Goal: Find specific page/section: Find specific page/section

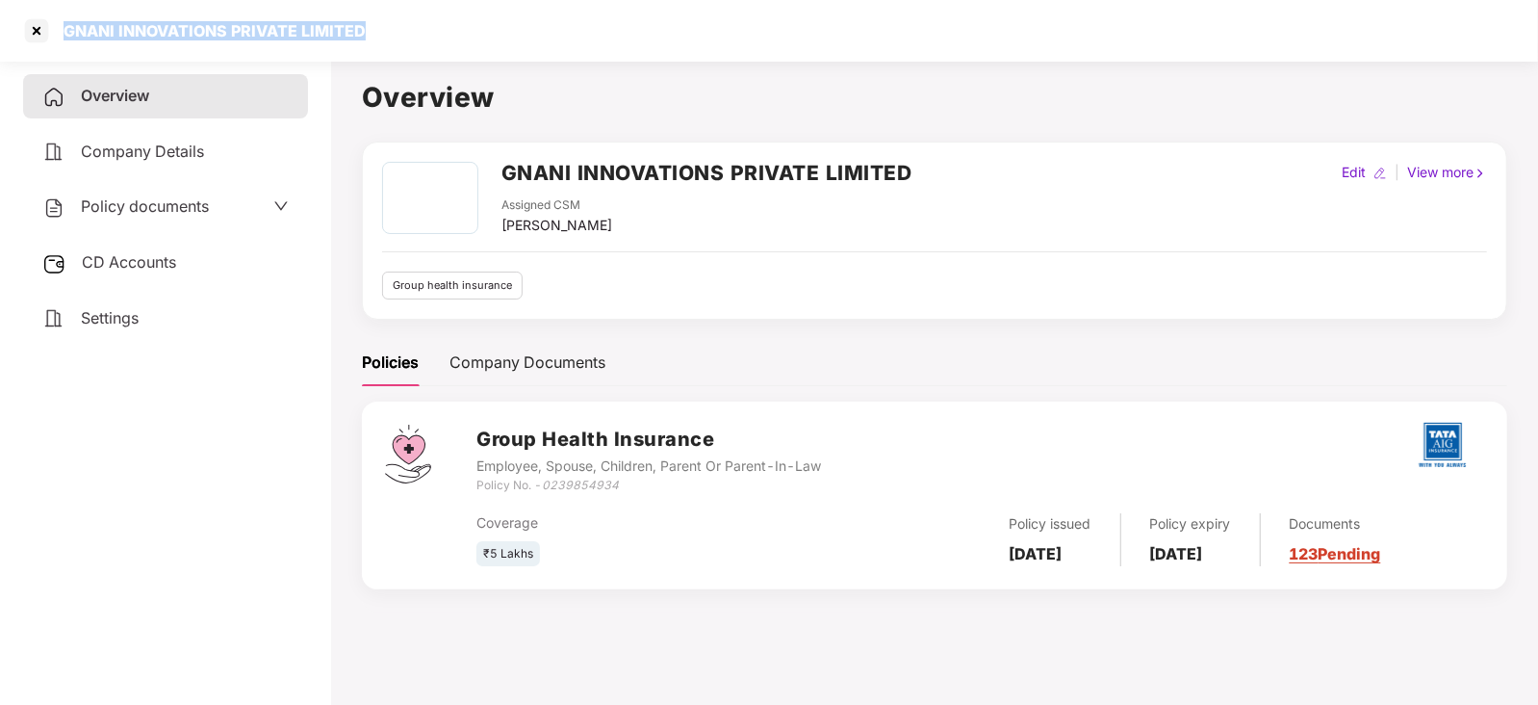
scroll to position [0, 1]
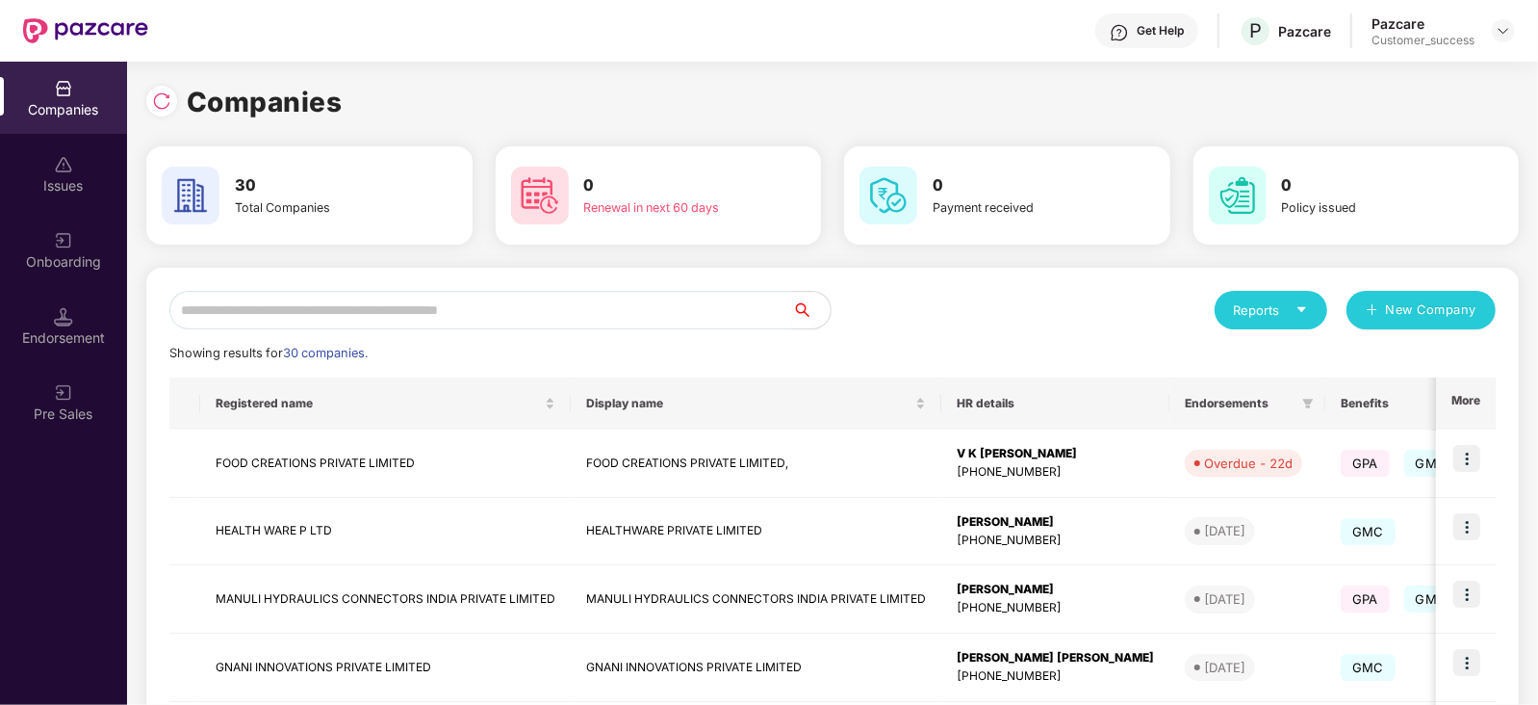
click at [361, 304] on input "text" at bounding box center [480, 310] width 623 height 39
type input "*"
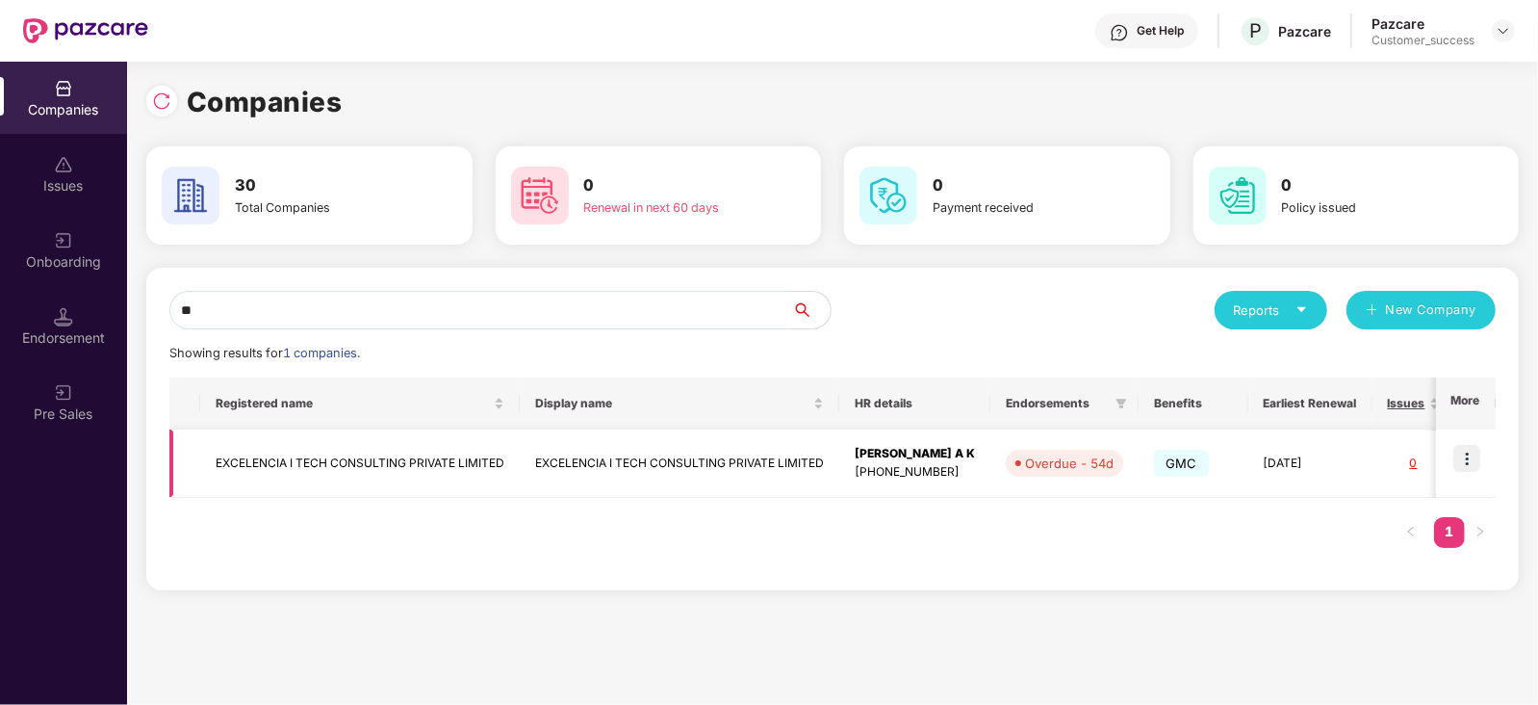
type input "**"
click at [779, 468] on td "EXCELENCIA I TECH CONSULTING PRIVATE LIMITED" at bounding box center [680, 463] width 320 height 68
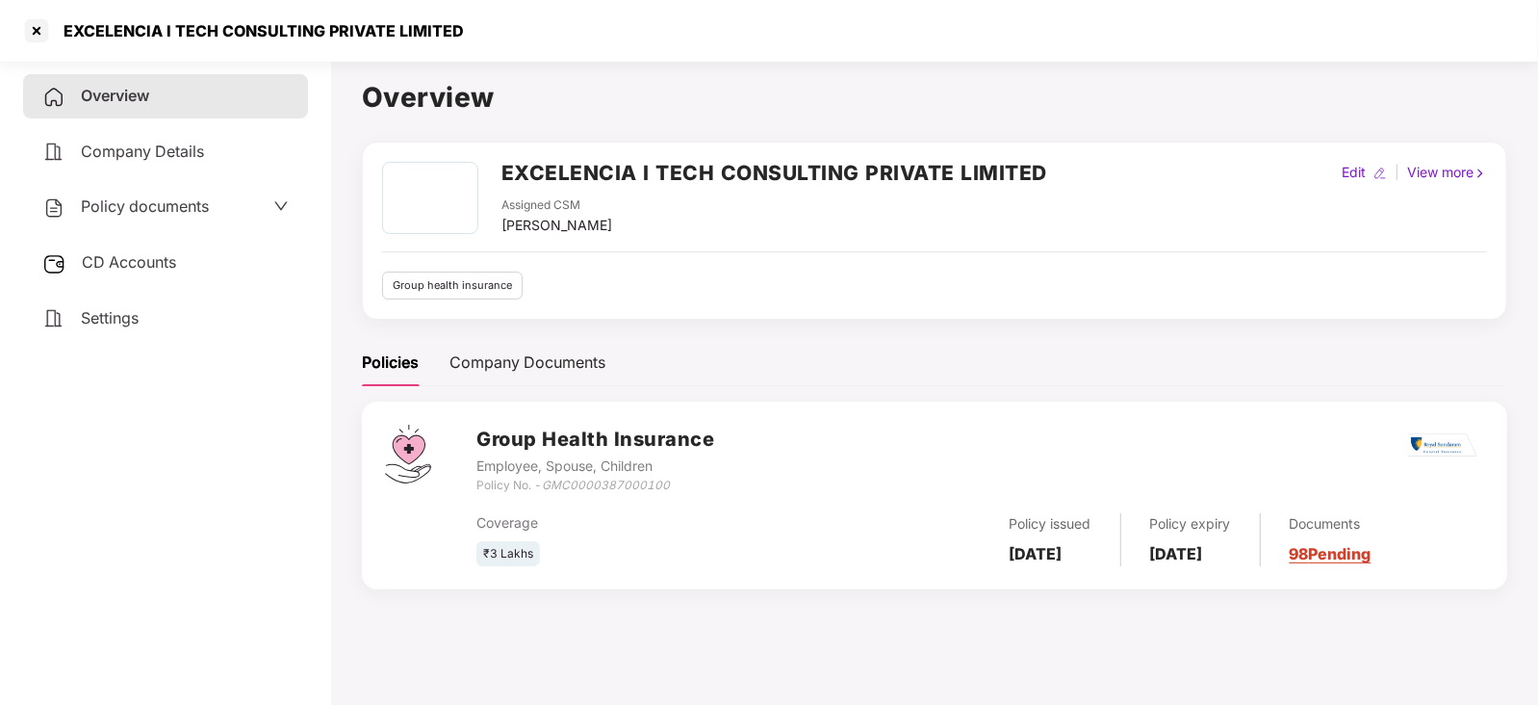
click at [1372, 555] on link "98 Pending" at bounding box center [1331, 553] width 82 height 19
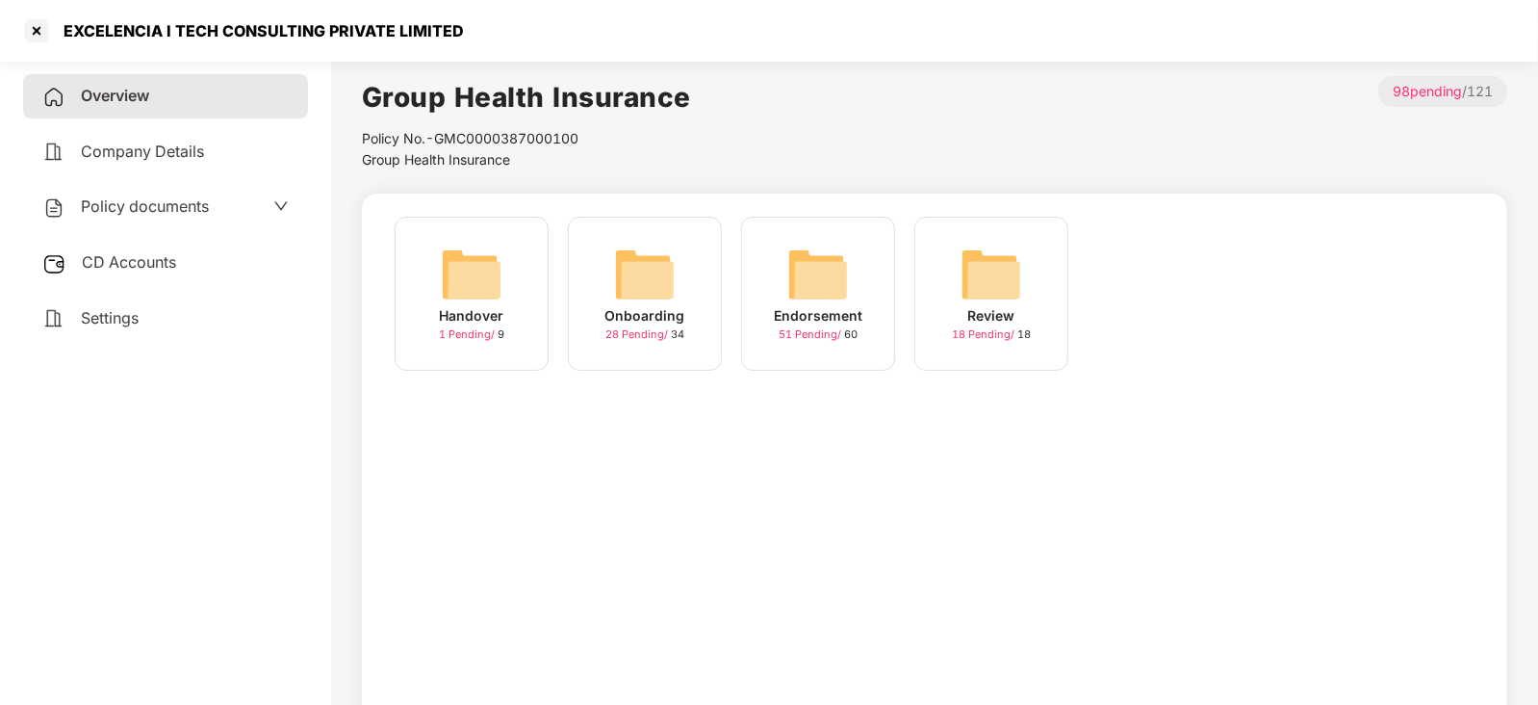
click at [813, 271] on img at bounding box center [818, 275] width 62 height 62
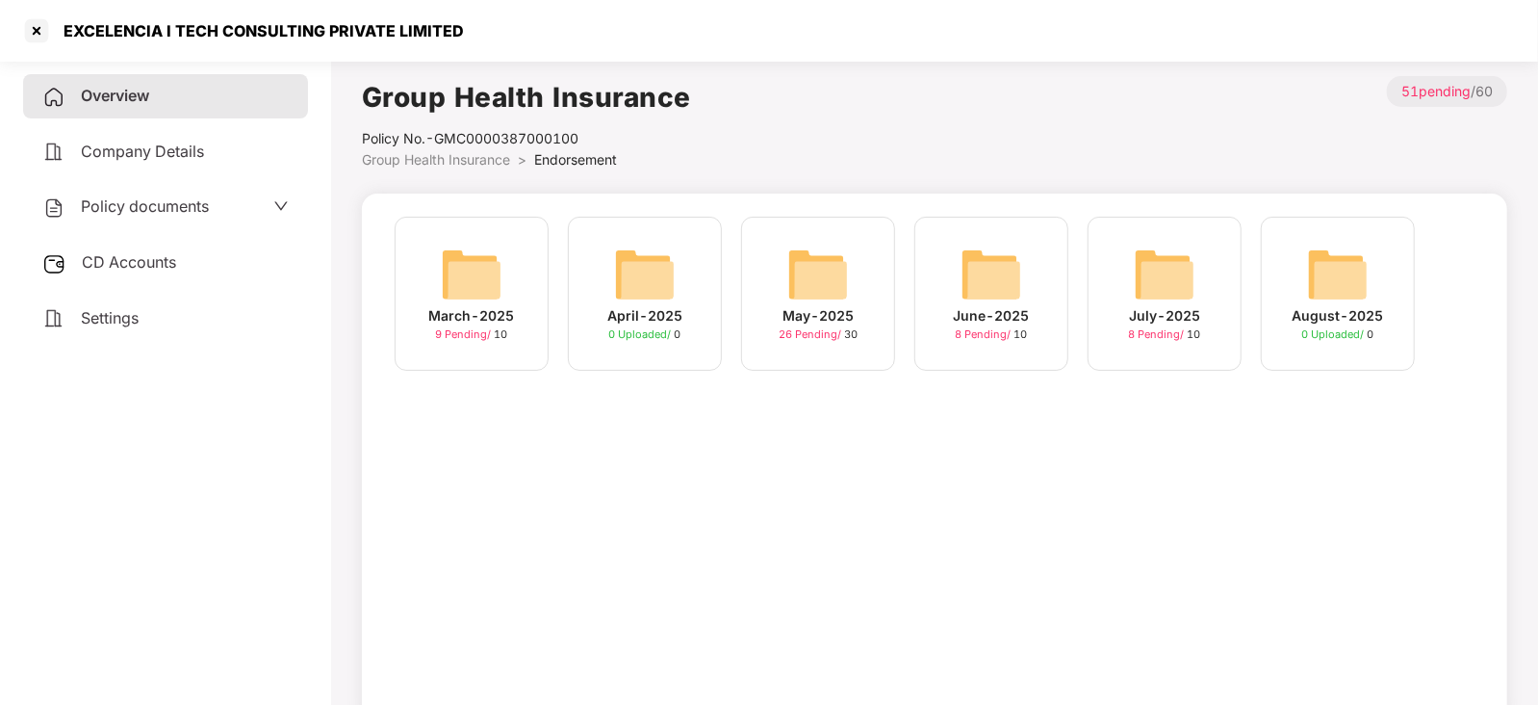
click at [1169, 271] on img at bounding box center [1165, 275] width 62 height 62
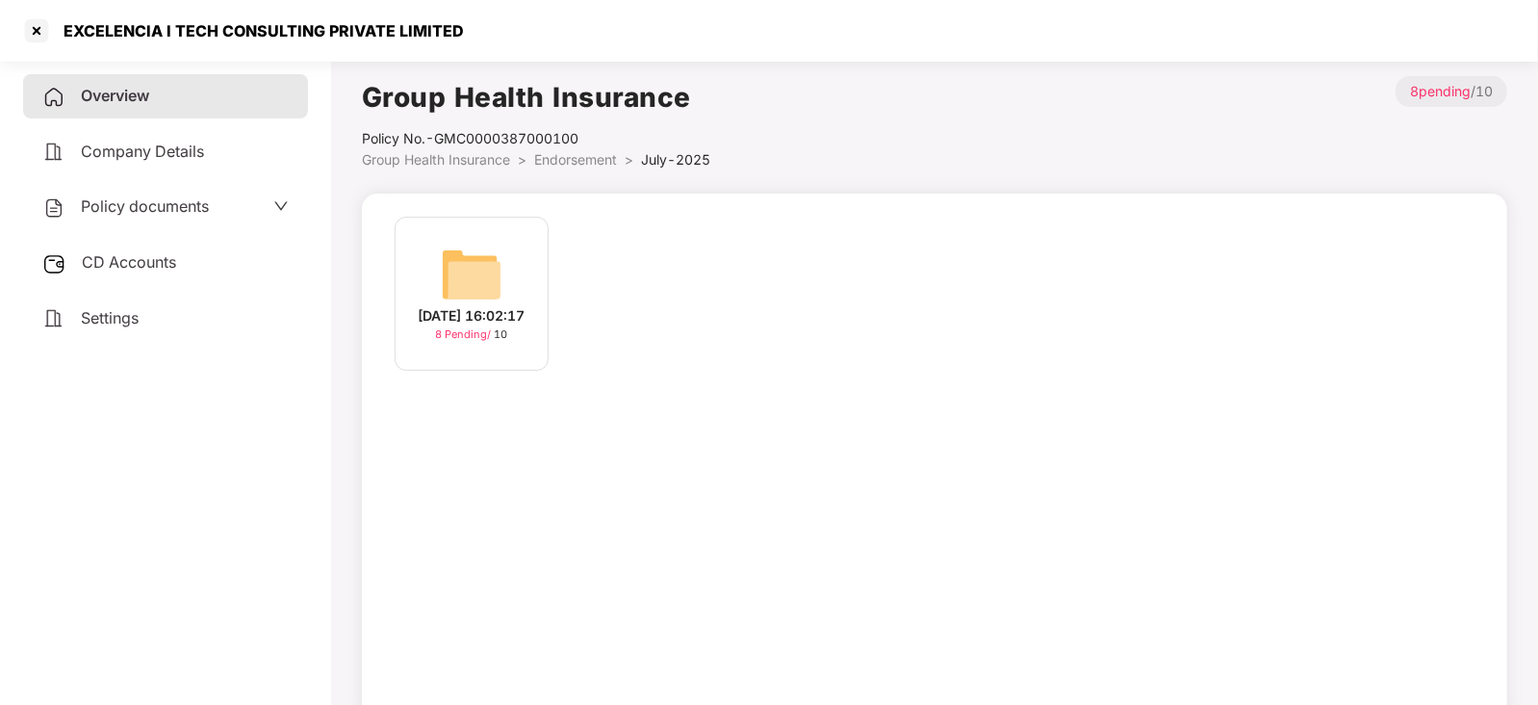
click at [473, 260] on img at bounding box center [472, 275] width 62 height 62
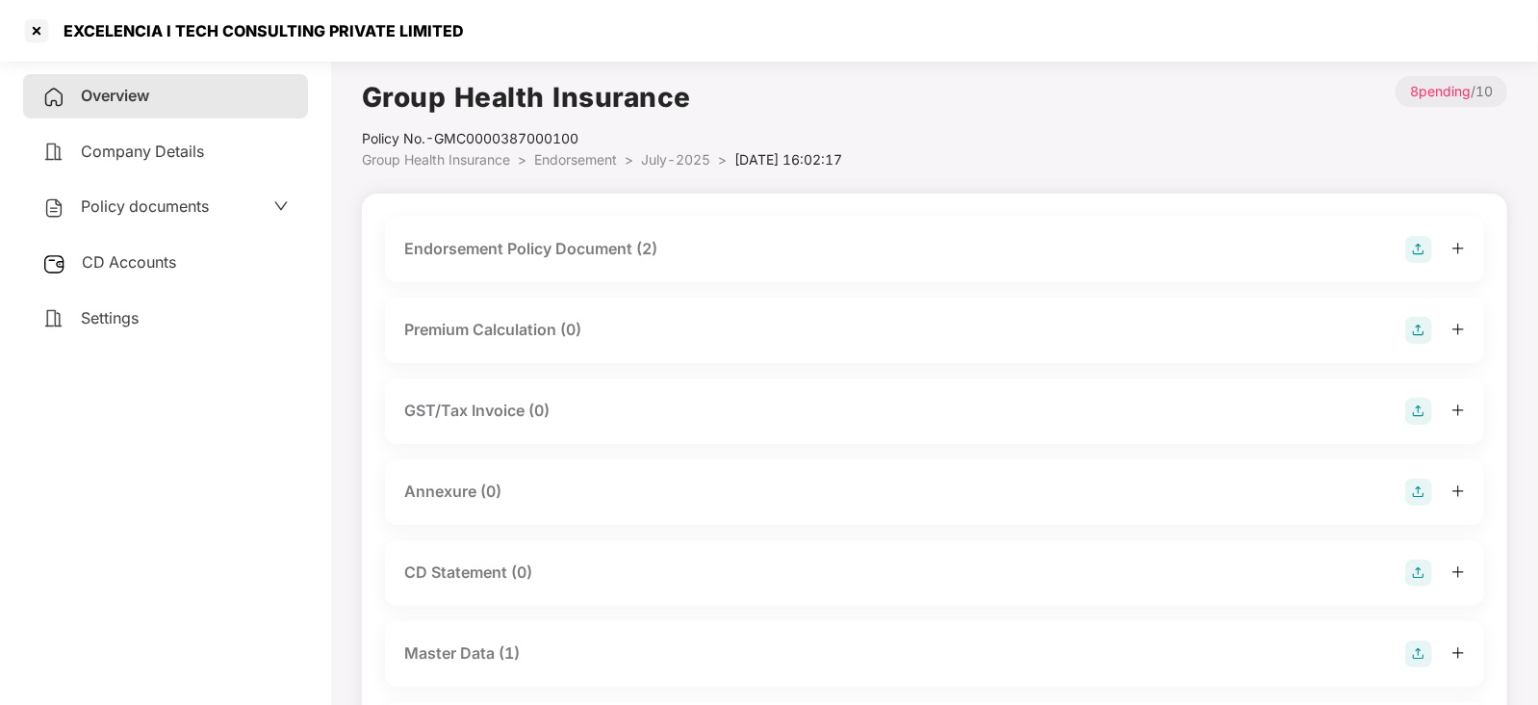
click at [473, 260] on div "Endorsement Policy Document (2)" at bounding box center [530, 249] width 253 height 24
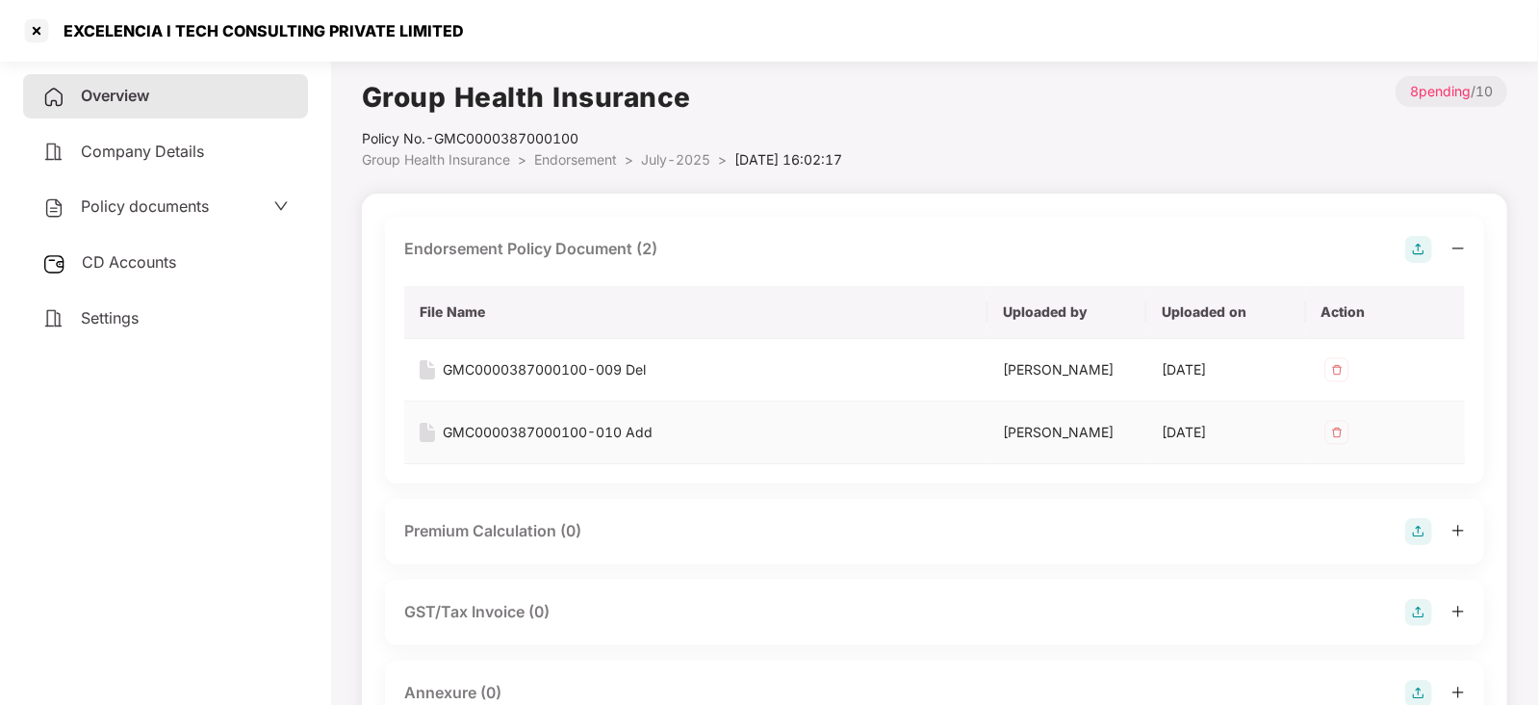
click at [560, 428] on div "GMC0000387000100-010 Add" at bounding box center [548, 432] width 210 height 21
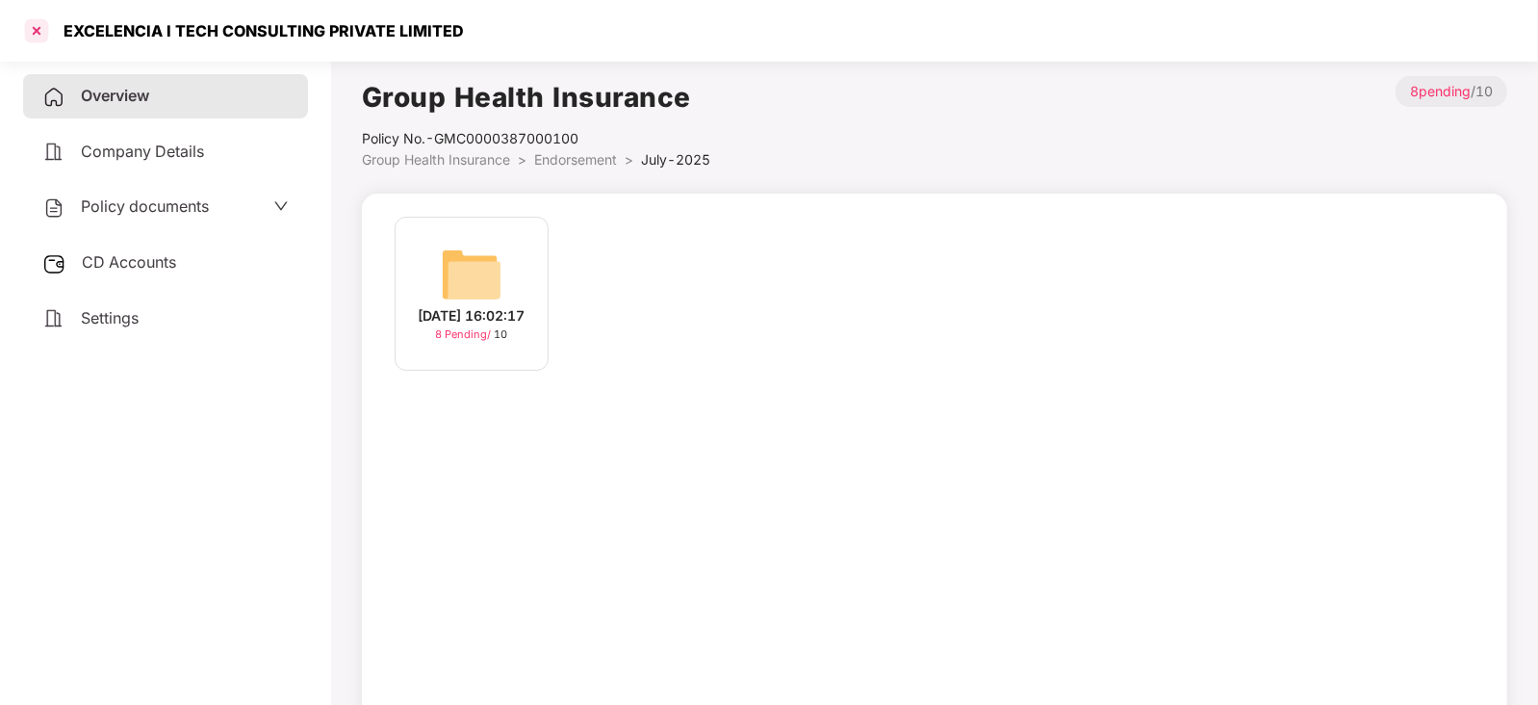
click at [35, 35] on div at bounding box center [36, 30] width 31 height 31
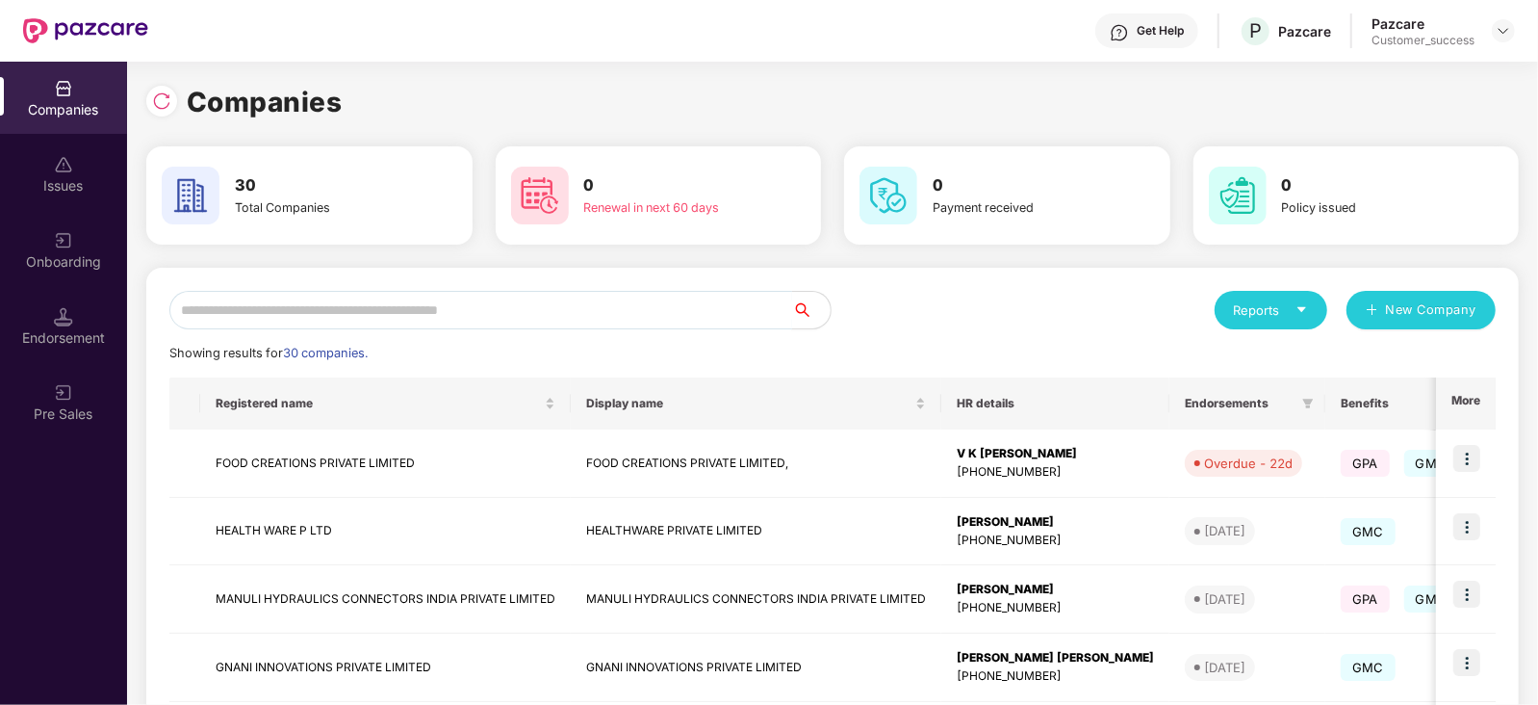
click at [381, 312] on input "text" at bounding box center [480, 310] width 623 height 39
click at [72, 334] on div "Endorsement" at bounding box center [63, 337] width 127 height 19
click at [318, 301] on input "text" at bounding box center [480, 310] width 623 height 39
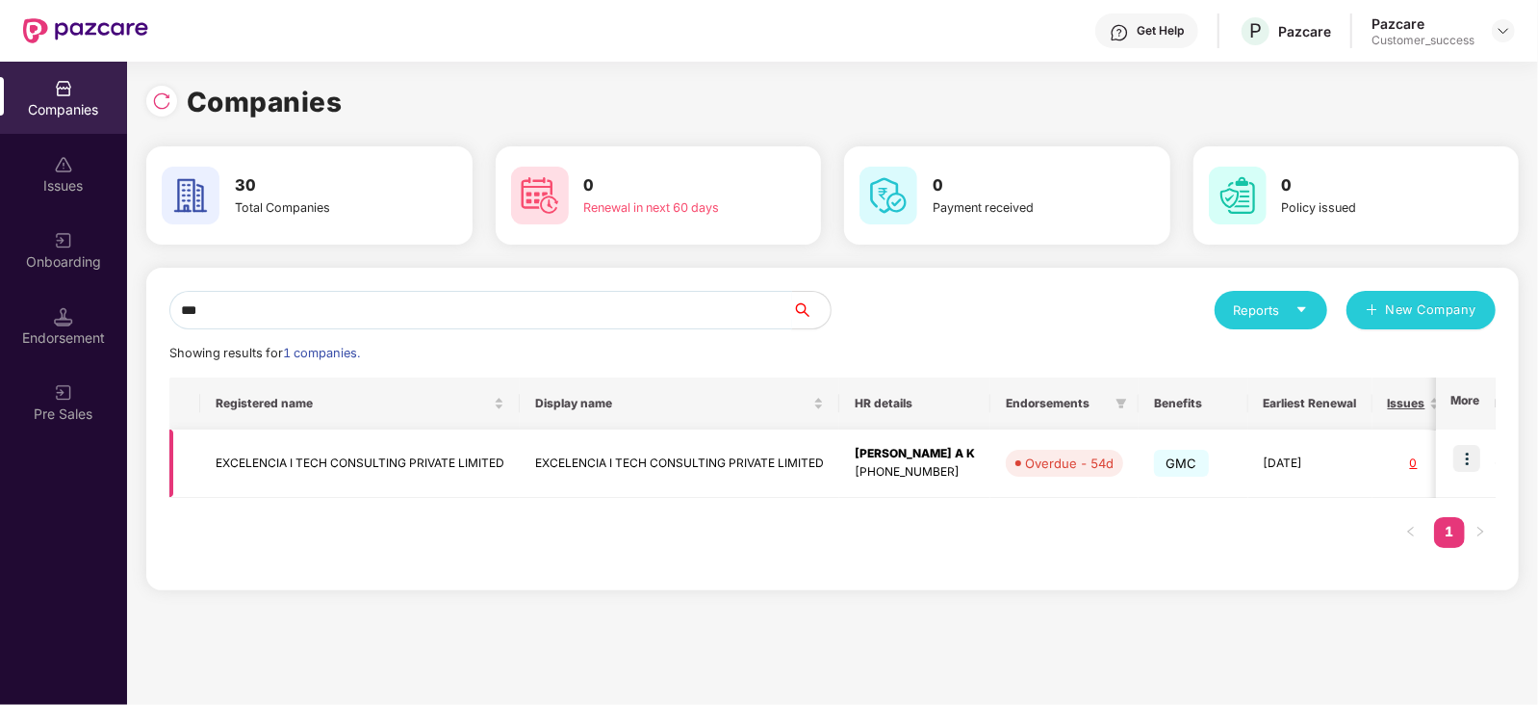
type input "***"
click at [1469, 460] on img at bounding box center [1467, 458] width 27 height 27
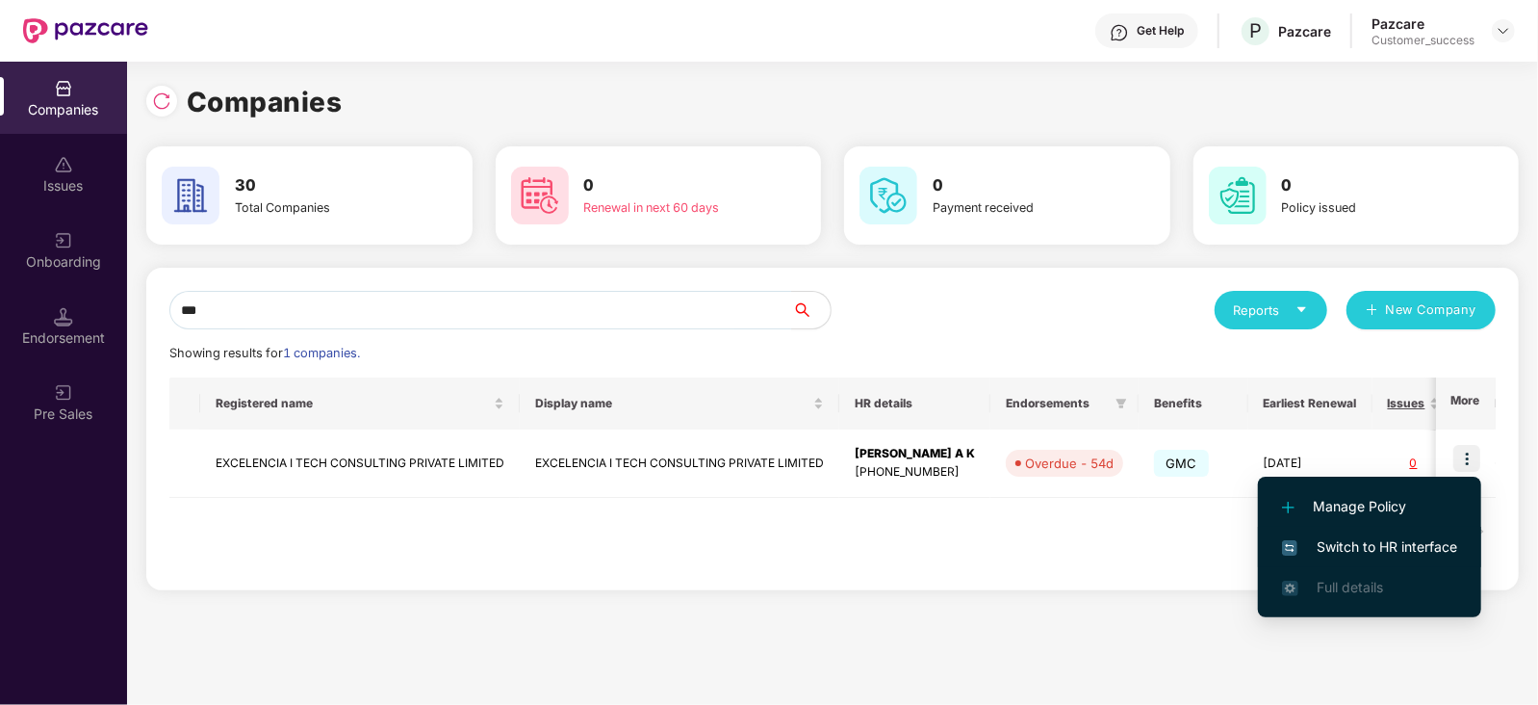
click at [1382, 543] on span "Switch to HR interface" at bounding box center [1369, 546] width 175 height 21
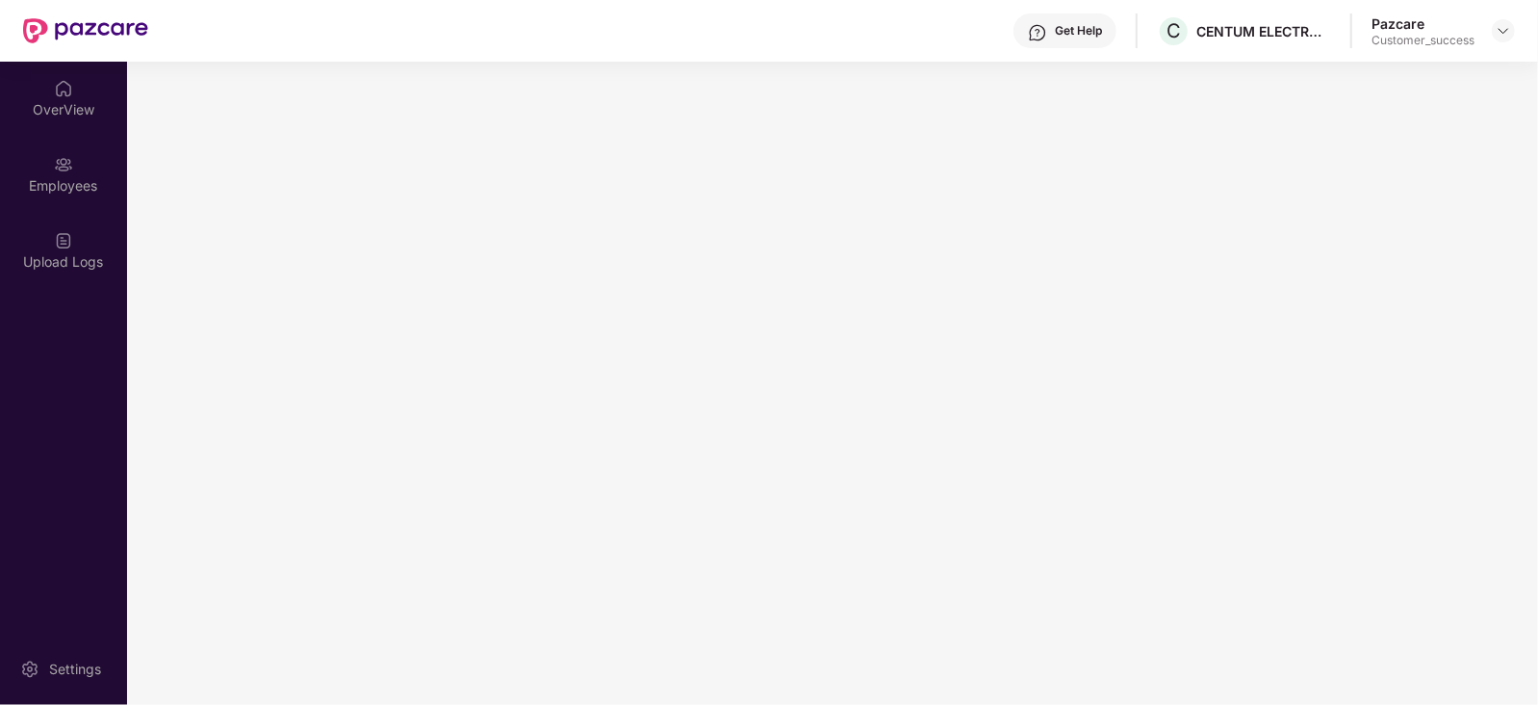
scroll to position [0, 0]
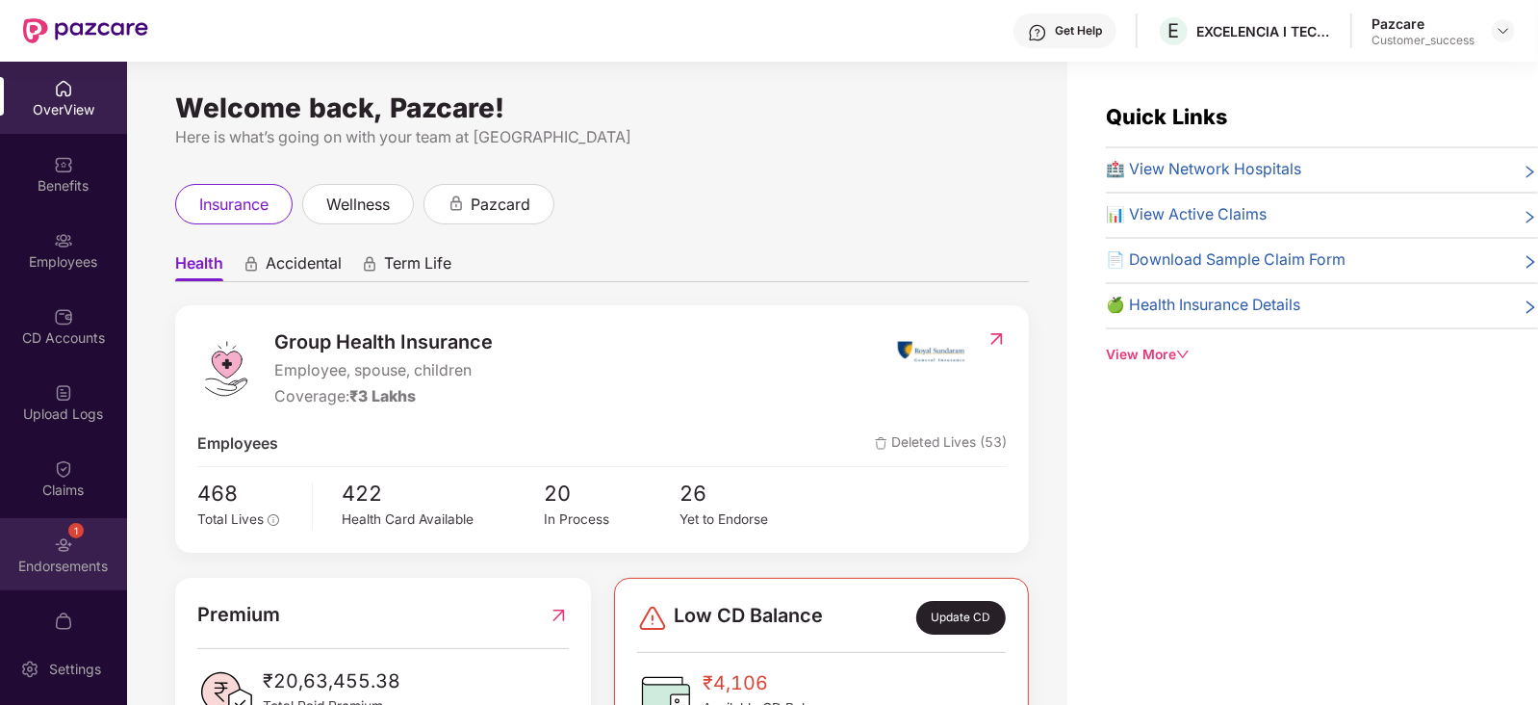
click at [54, 549] on img at bounding box center [63, 544] width 19 height 19
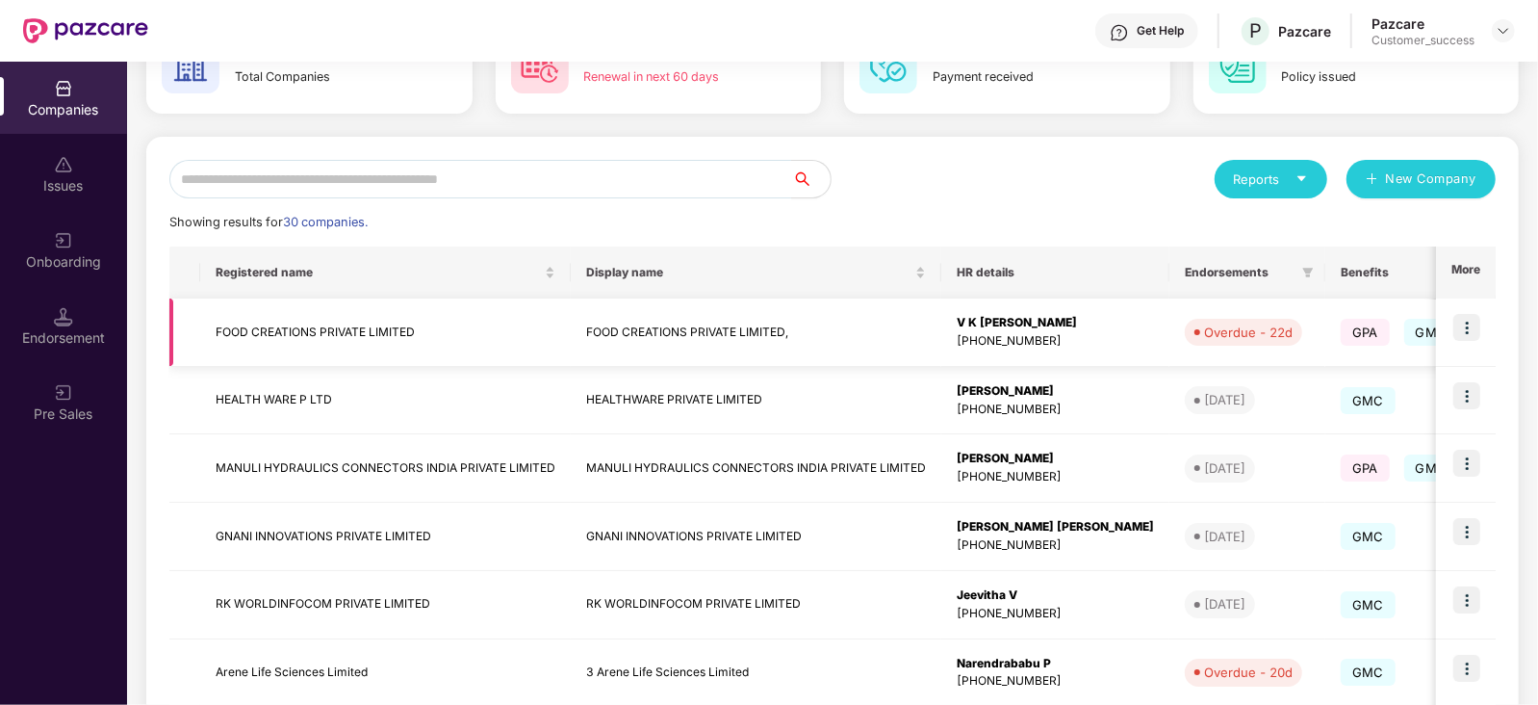
scroll to position [132, 0]
drag, startPoint x: 444, startPoint y: 528, endPoint x: 184, endPoint y: 519, distance: 260.1
click at [184, 519] on tr "GNANI INNOVATIONS PRIVATE LIMITED GNANI INNOVATIONS PRIVATE LIMITED [PERSON_NAM…" at bounding box center [1271, 536] width 2205 height 68
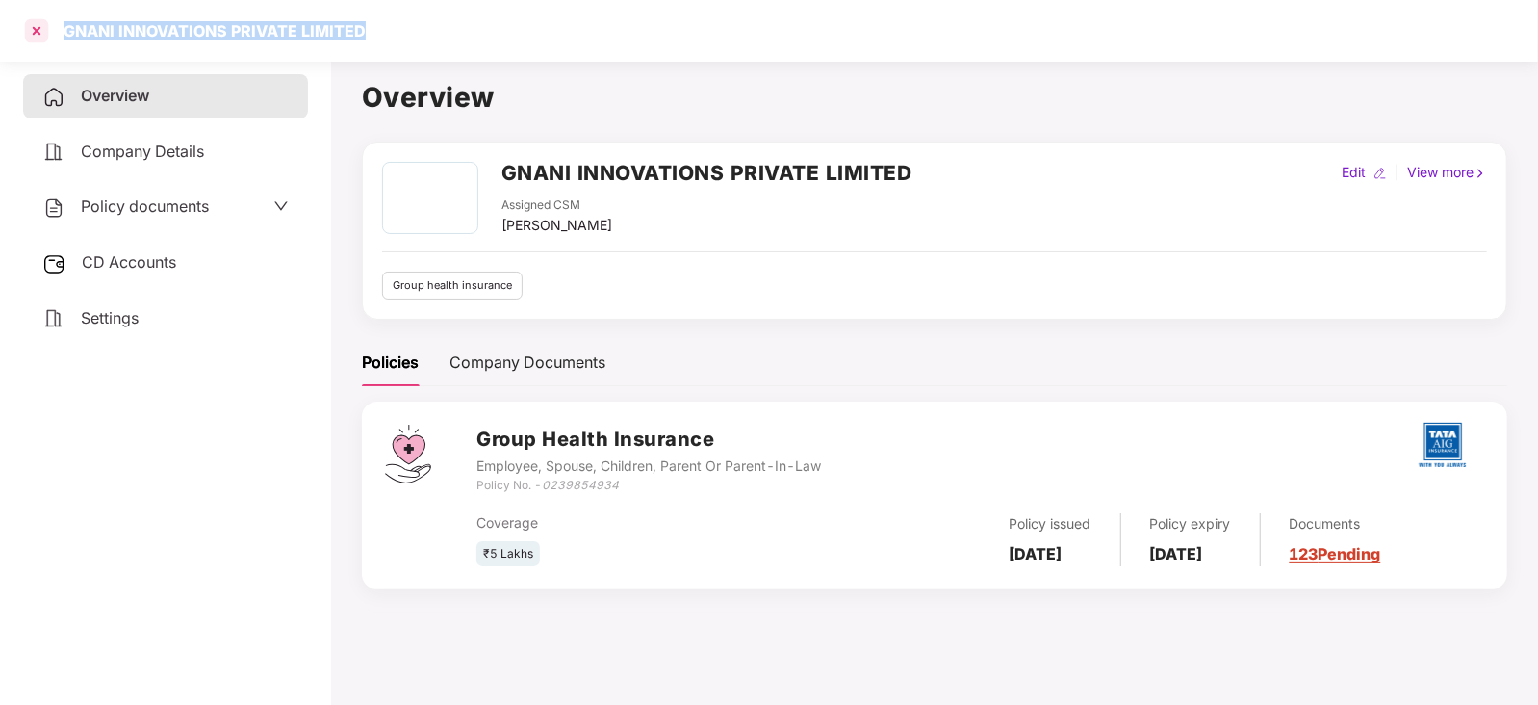
drag, startPoint x: 362, startPoint y: 26, endPoint x: 47, endPoint y: 33, distance: 314.9
click at [47, 33] on div "GNANI INNOVATIONS PRIVATE LIMITED" at bounding box center [769, 31] width 1538 height 62
copy div "GNANI INNOVATIONS PRIVATE LIMITED"
